Goal: Information Seeking & Learning: Learn about a topic

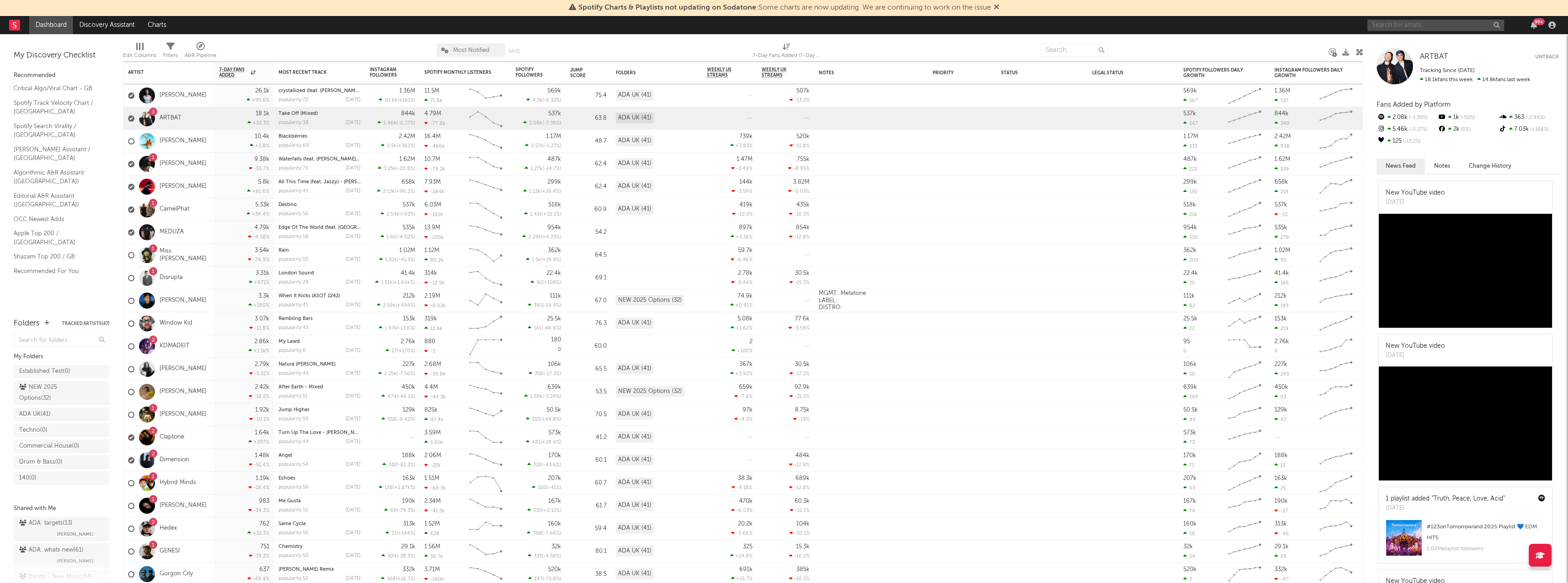
click at [1395, 30] on input "text" at bounding box center [1436, 25] width 137 height 12
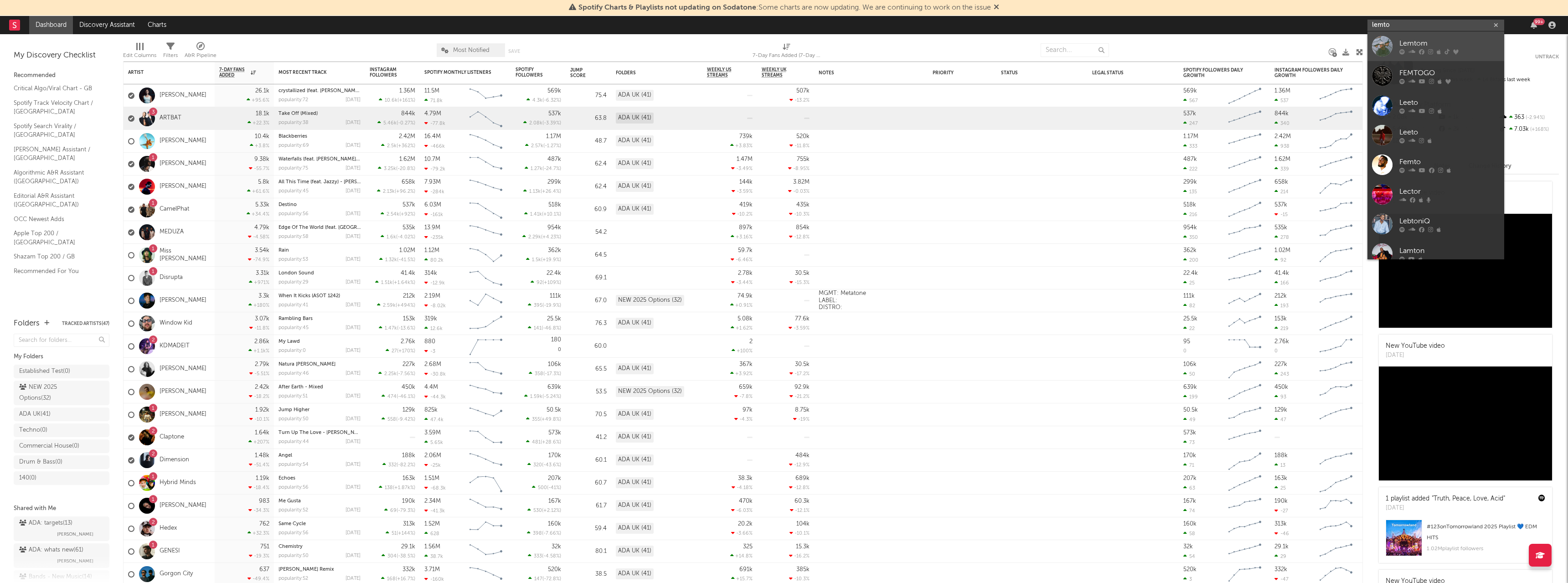
type input "lemto"
click at [1445, 46] on div "Lemtom" at bounding box center [1449, 43] width 100 height 11
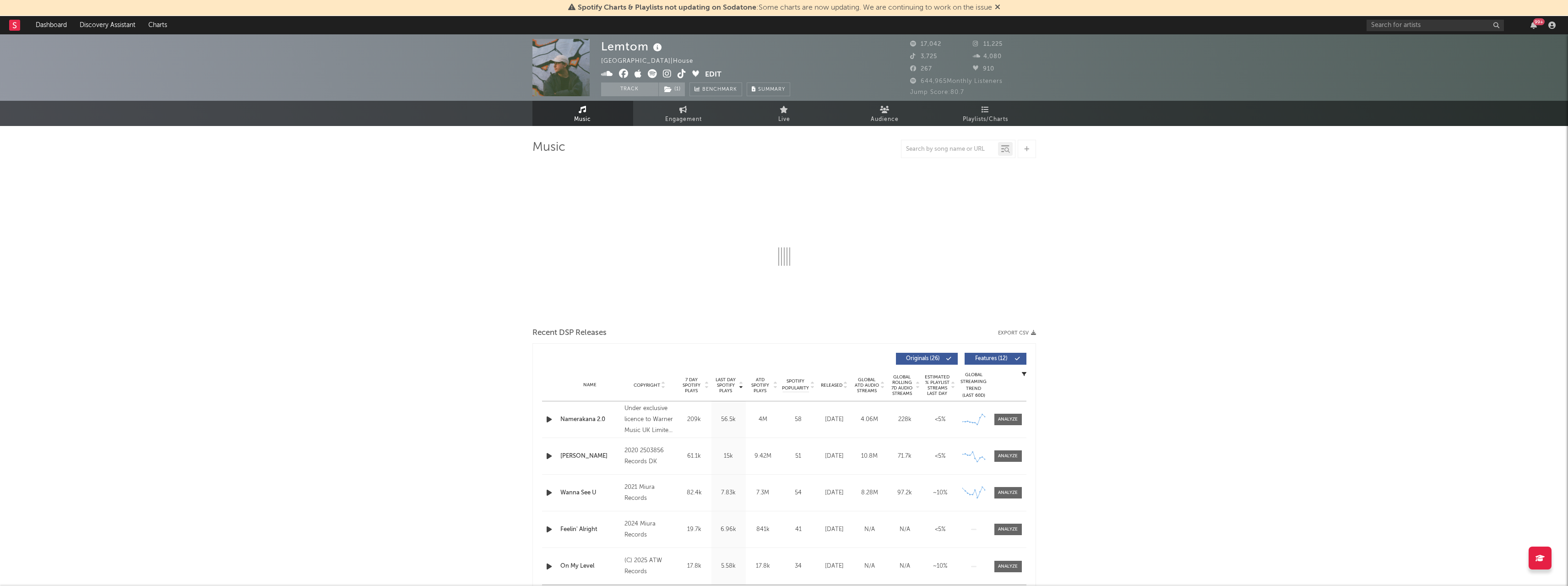
select select "6m"
